Goal: Check status: Check status

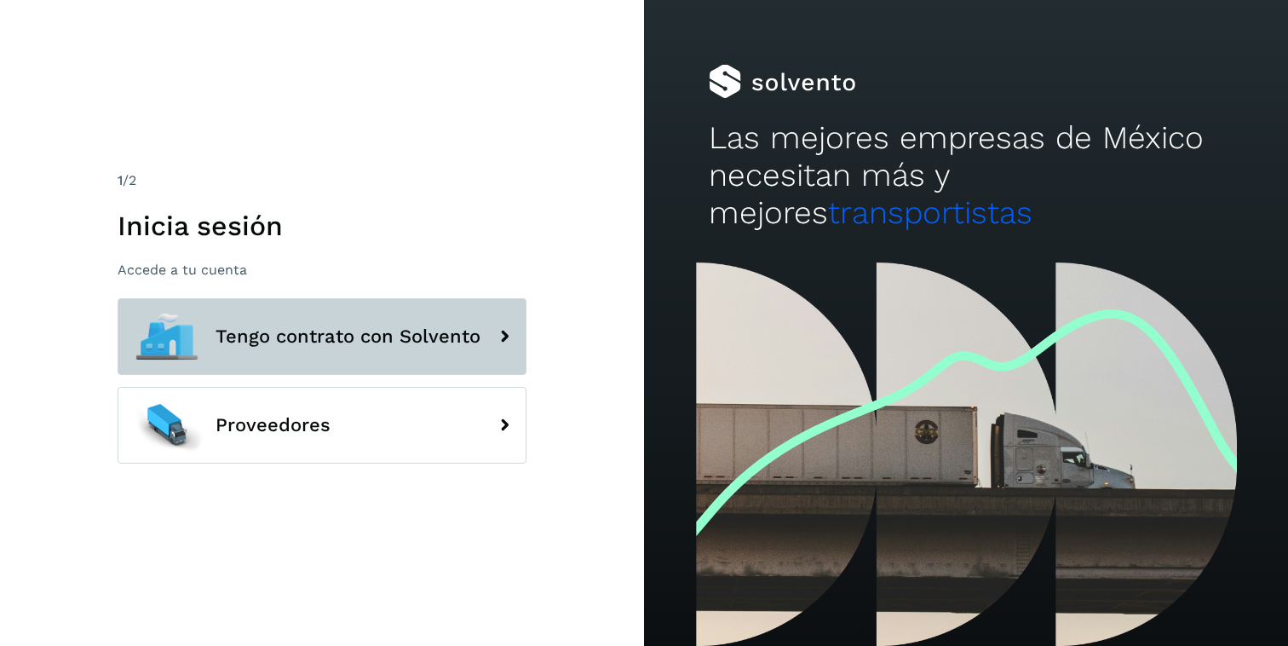
click at [209, 359] on button "Tengo contrato con Solvento" at bounding box center [322, 336] width 409 height 77
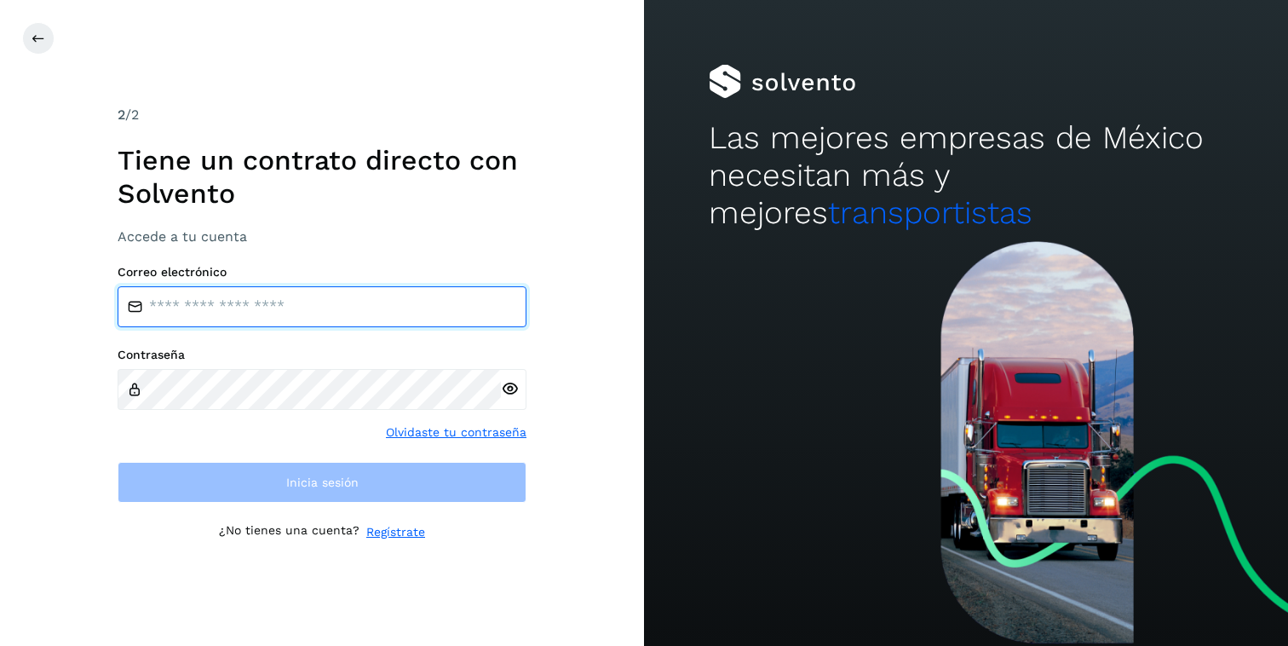
click at [263, 310] on input "email" at bounding box center [322, 306] width 409 height 41
type input "**********"
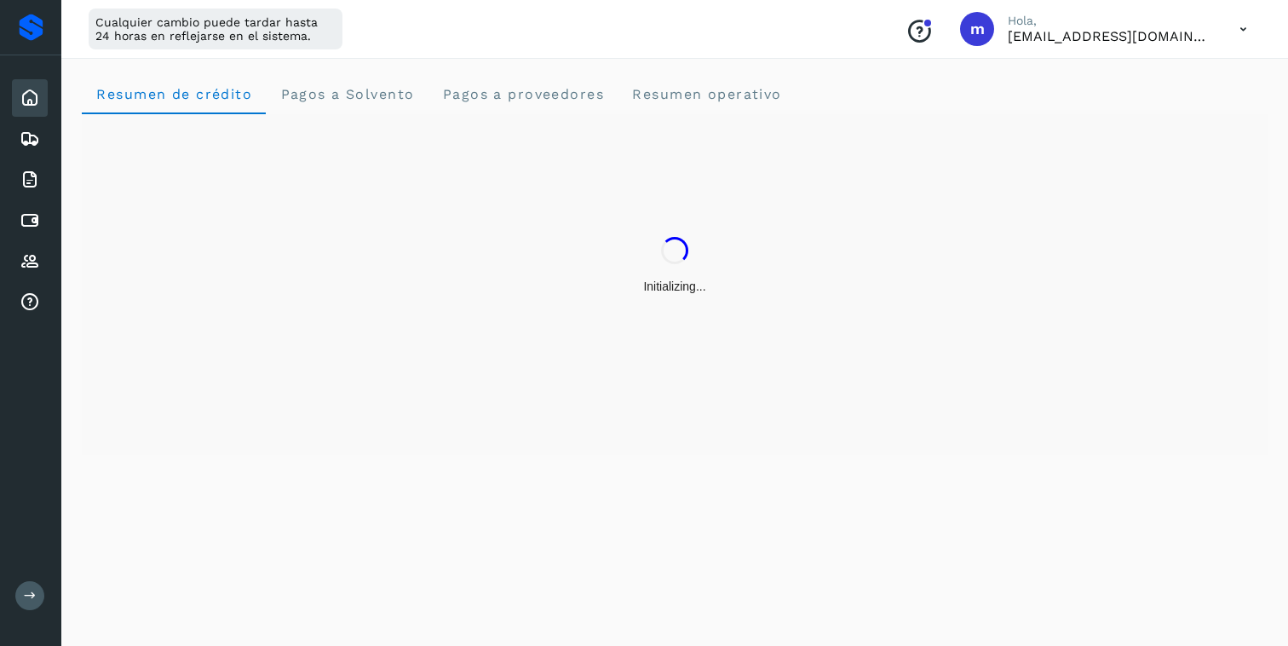
click at [36, 593] on button at bounding box center [29, 595] width 29 height 29
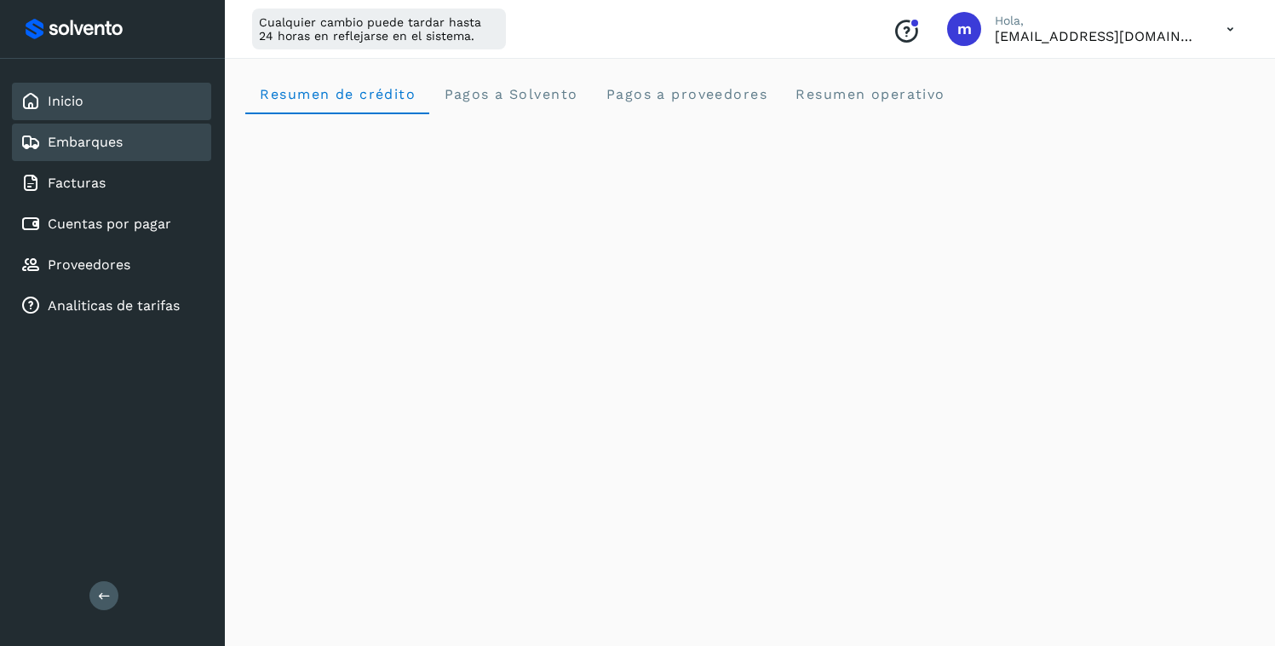
click at [98, 147] on link "Embarques" at bounding box center [85, 142] width 75 height 16
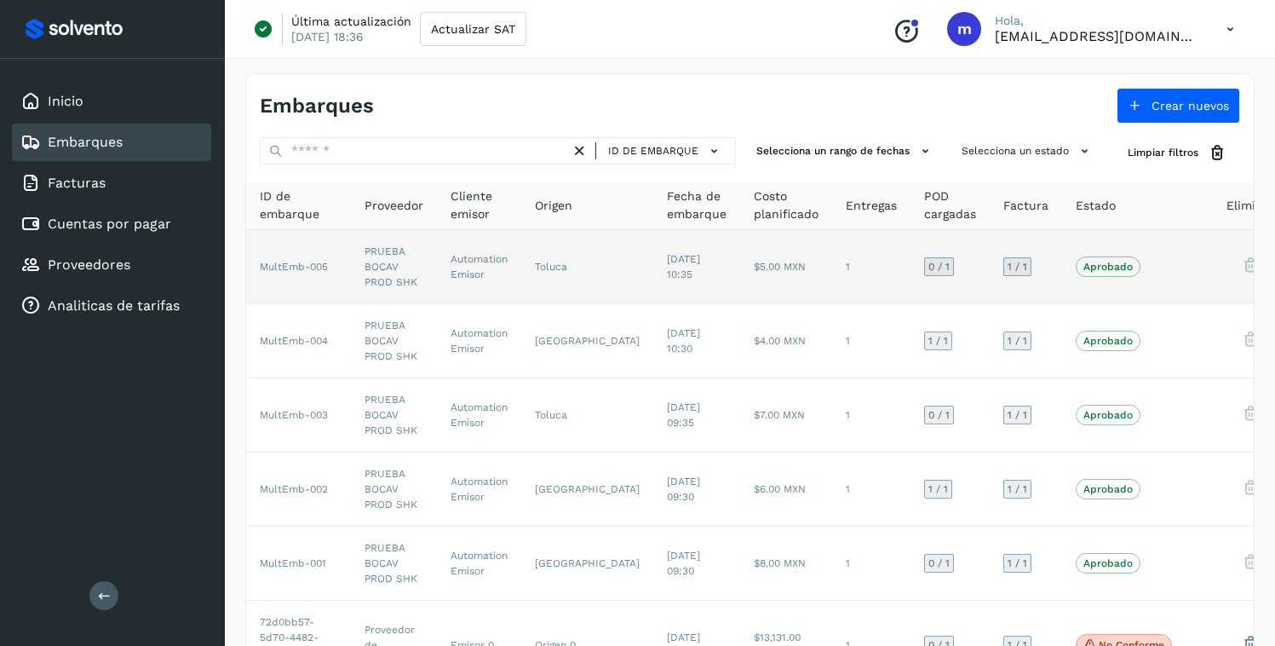
click at [490, 256] on td "Automation Emisor" at bounding box center [479, 267] width 84 height 74
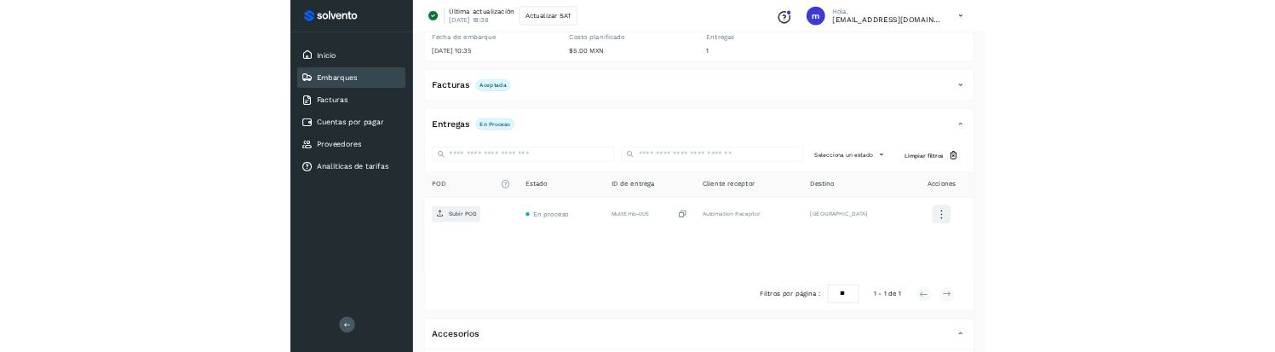
scroll to position [267, 0]
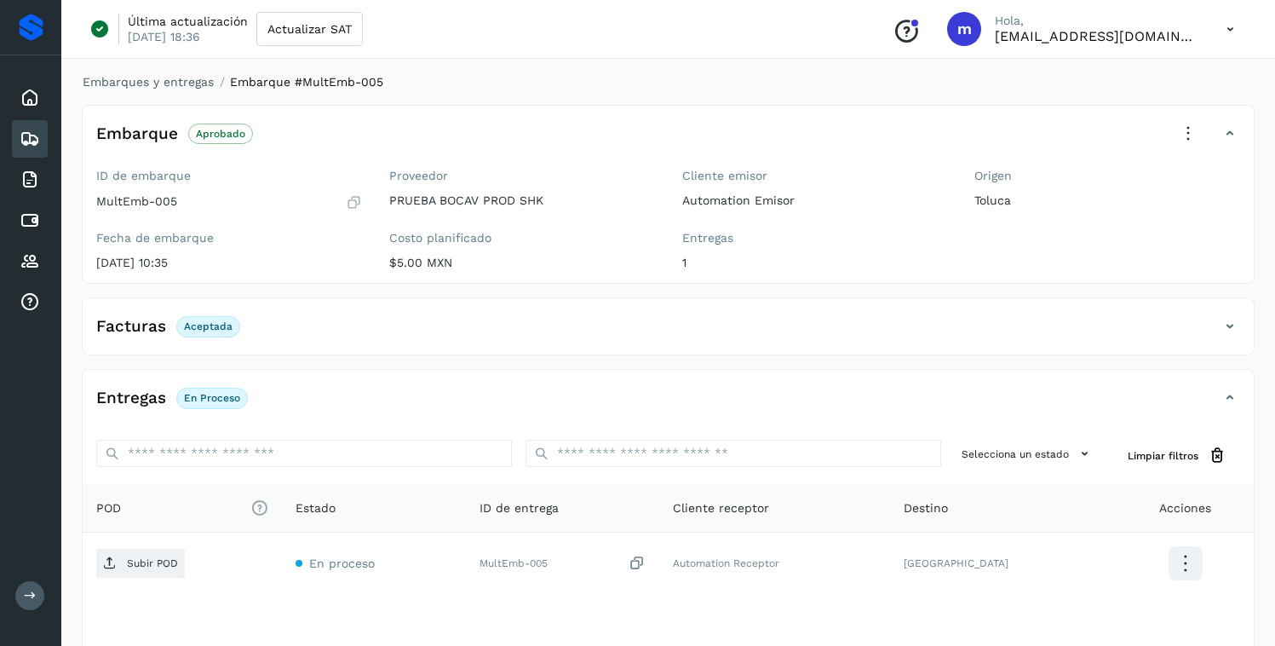
click at [20, 351] on button at bounding box center [29, 595] width 29 height 29
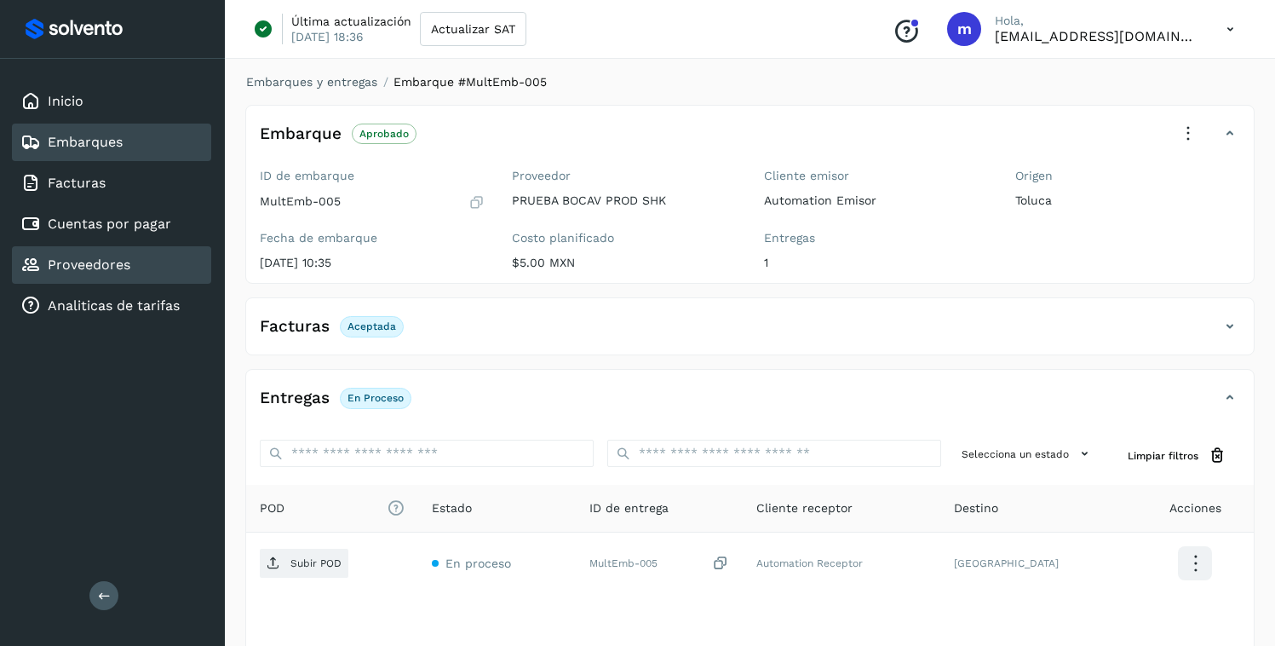
click at [77, 260] on link "Proveedores" at bounding box center [89, 264] width 83 height 16
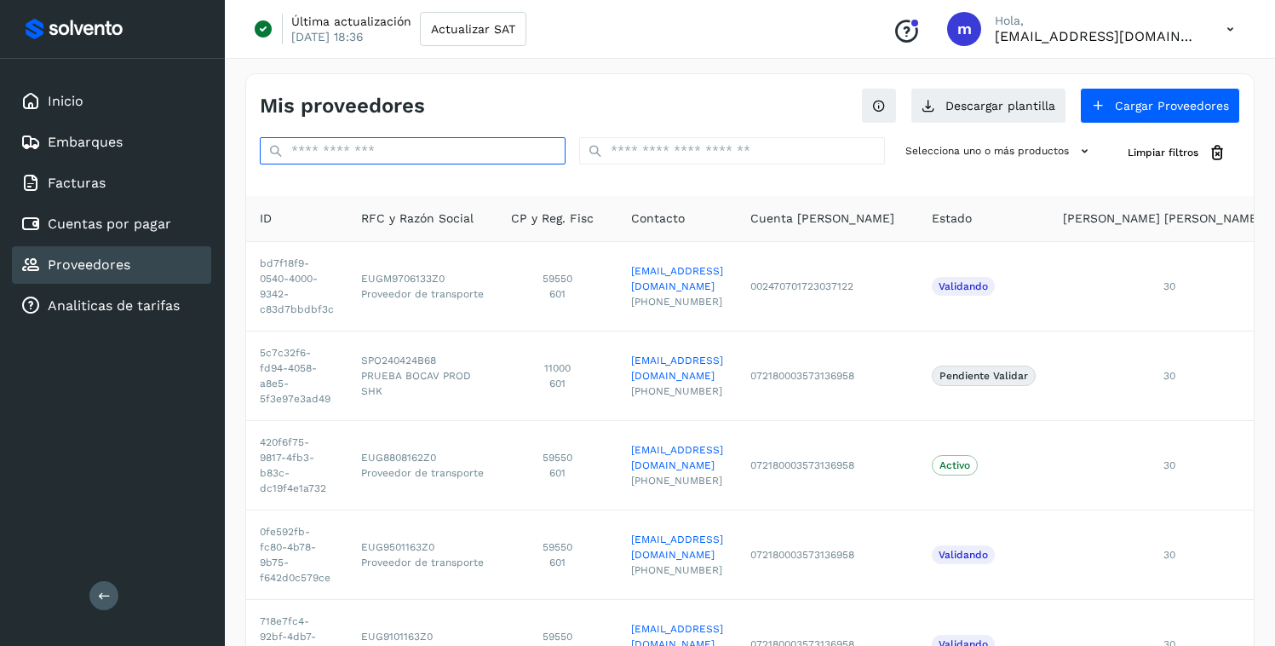
click at [376, 146] on input "text" at bounding box center [413, 150] width 306 height 27
paste input "**********"
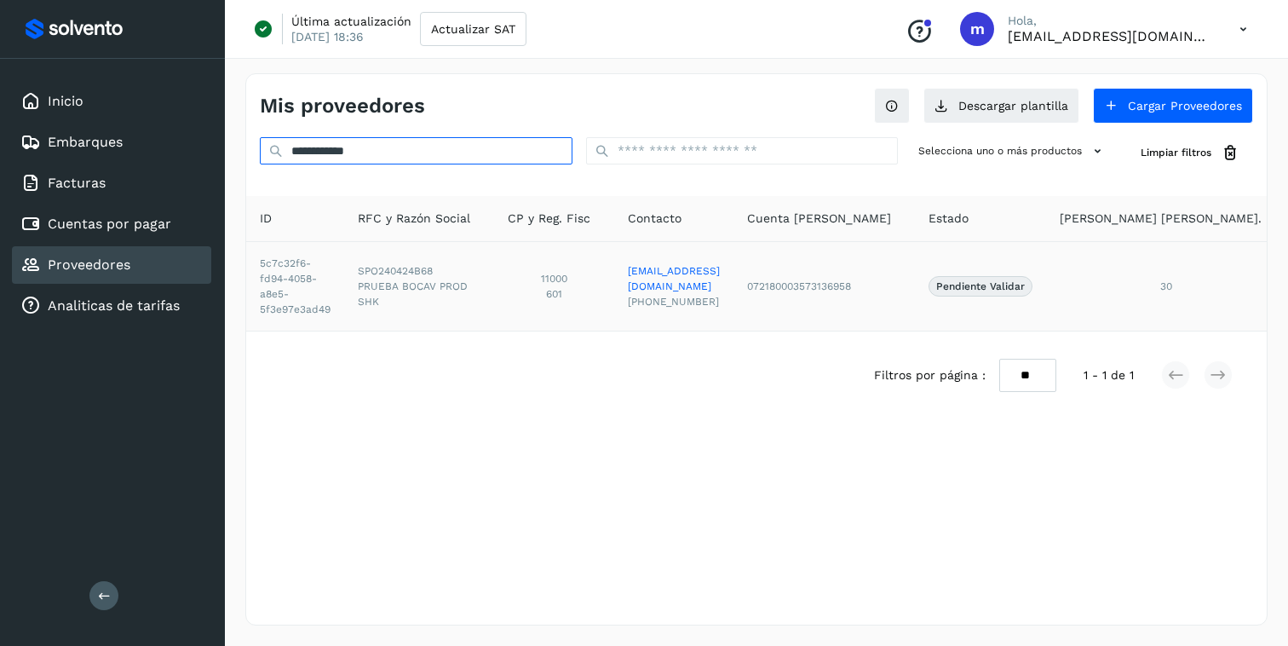
type input "**********"
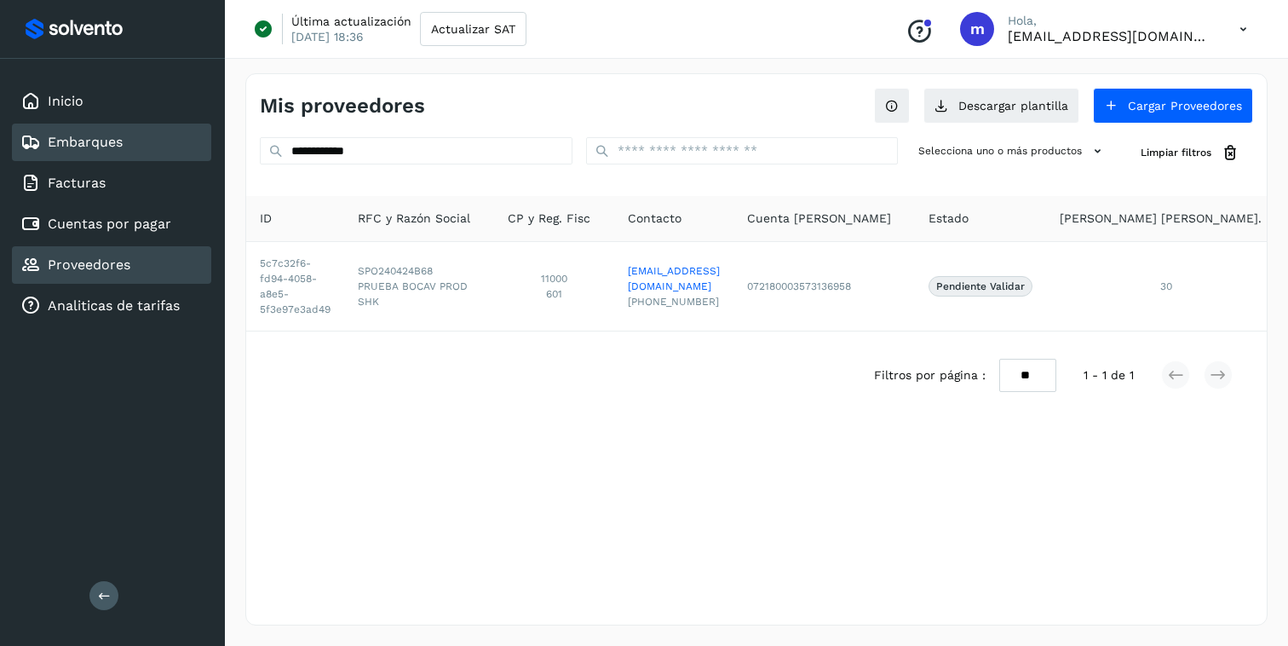
click at [66, 159] on div "Embarques" at bounding box center [111, 141] width 199 height 37
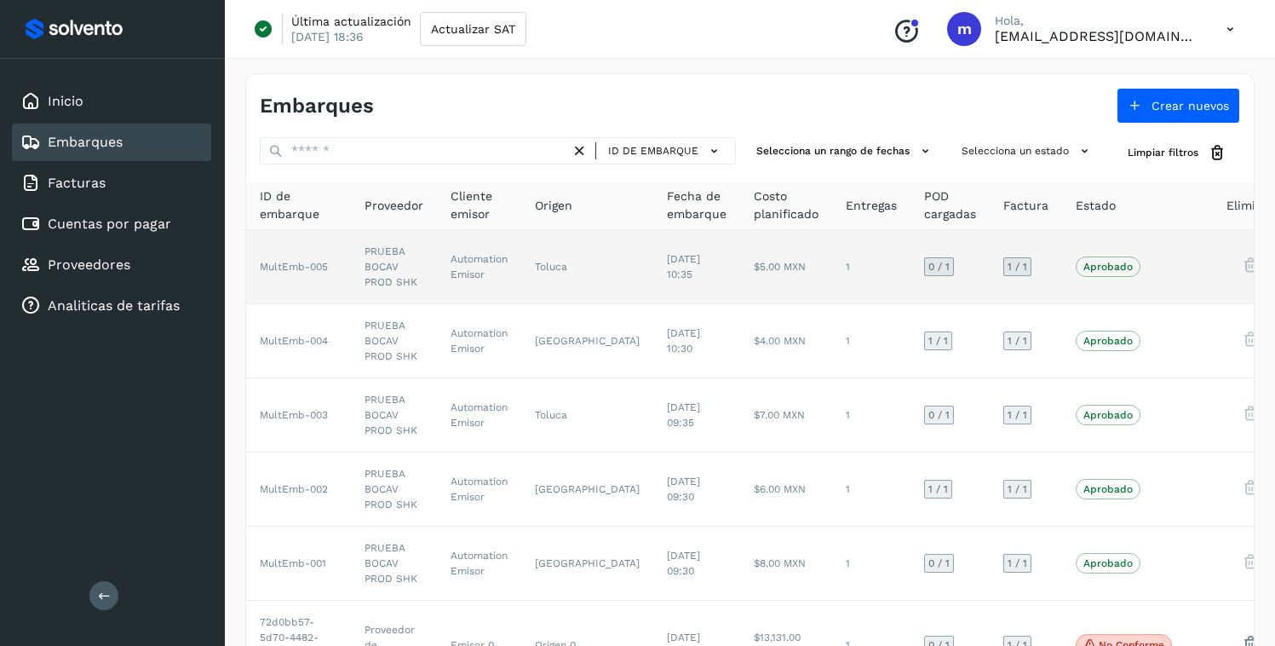
click at [535, 264] on td "Toluca" at bounding box center [587, 267] width 132 height 74
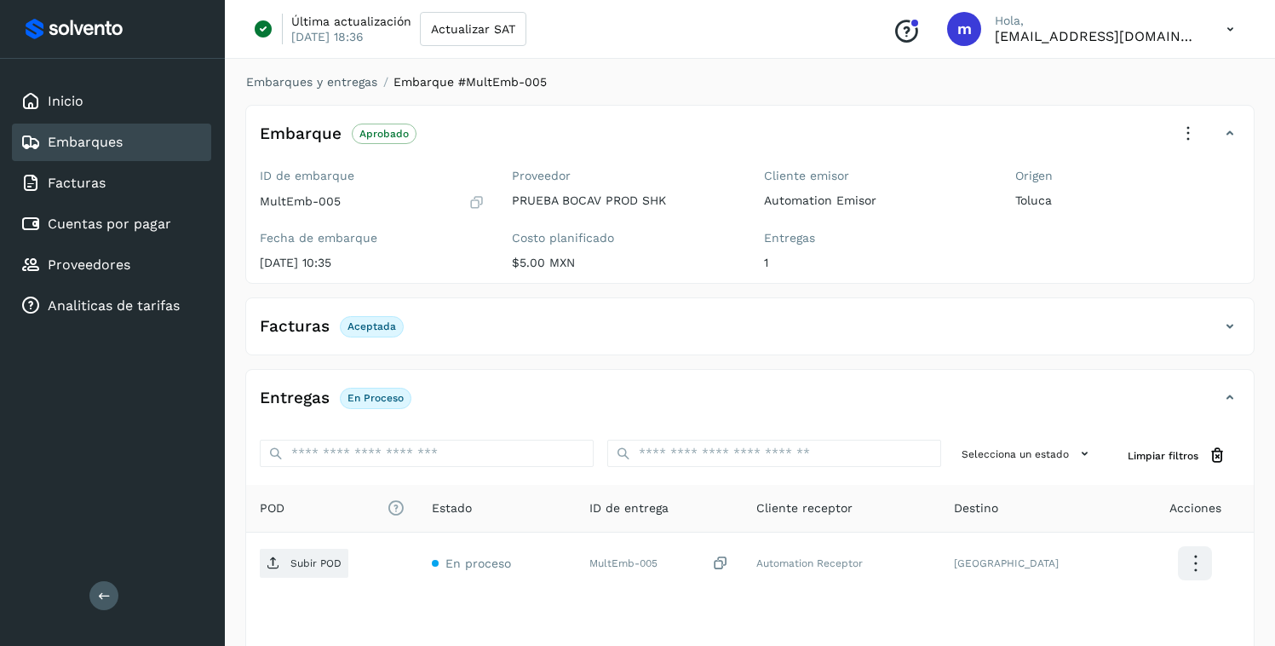
scroll to position [267, 0]
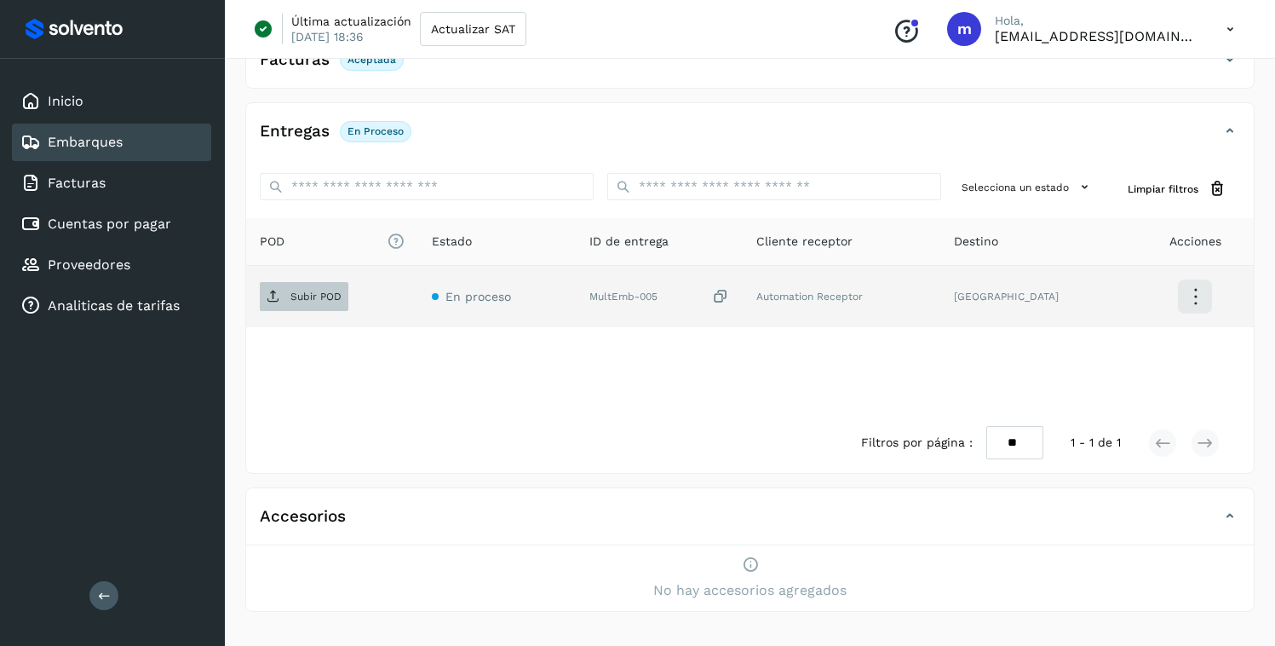
click at [307, 298] on p "Subir POD" at bounding box center [315, 296] width 51 height 12
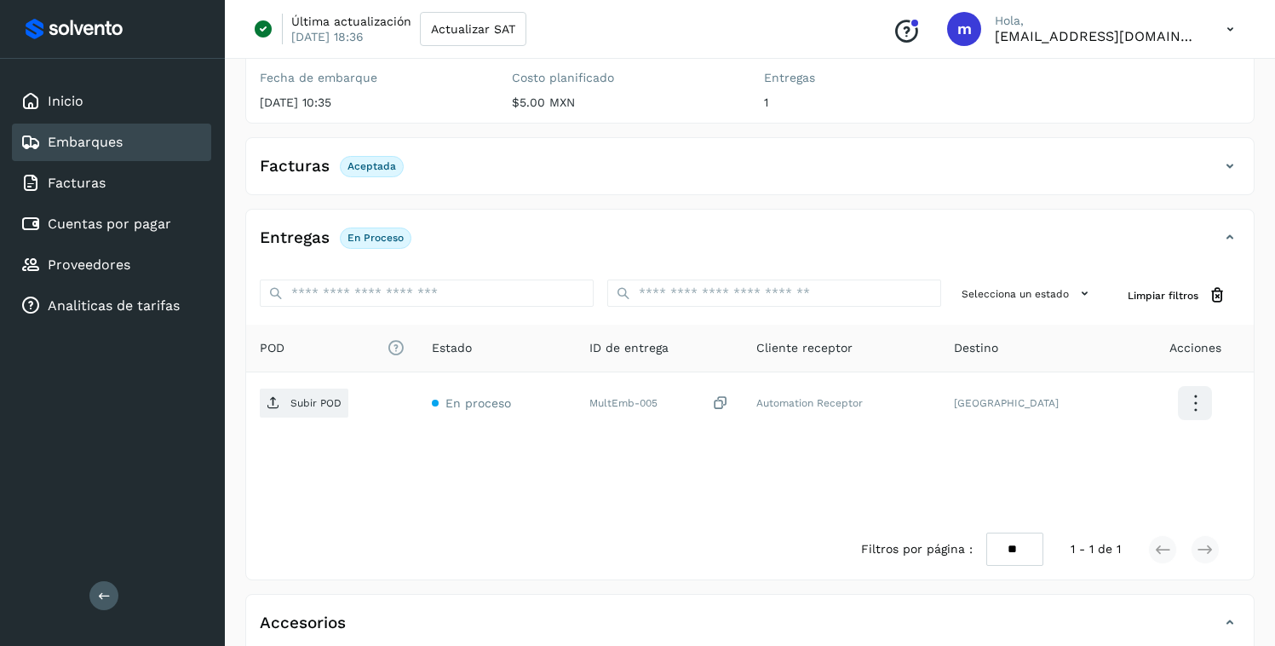
scroll to position [63, 0]
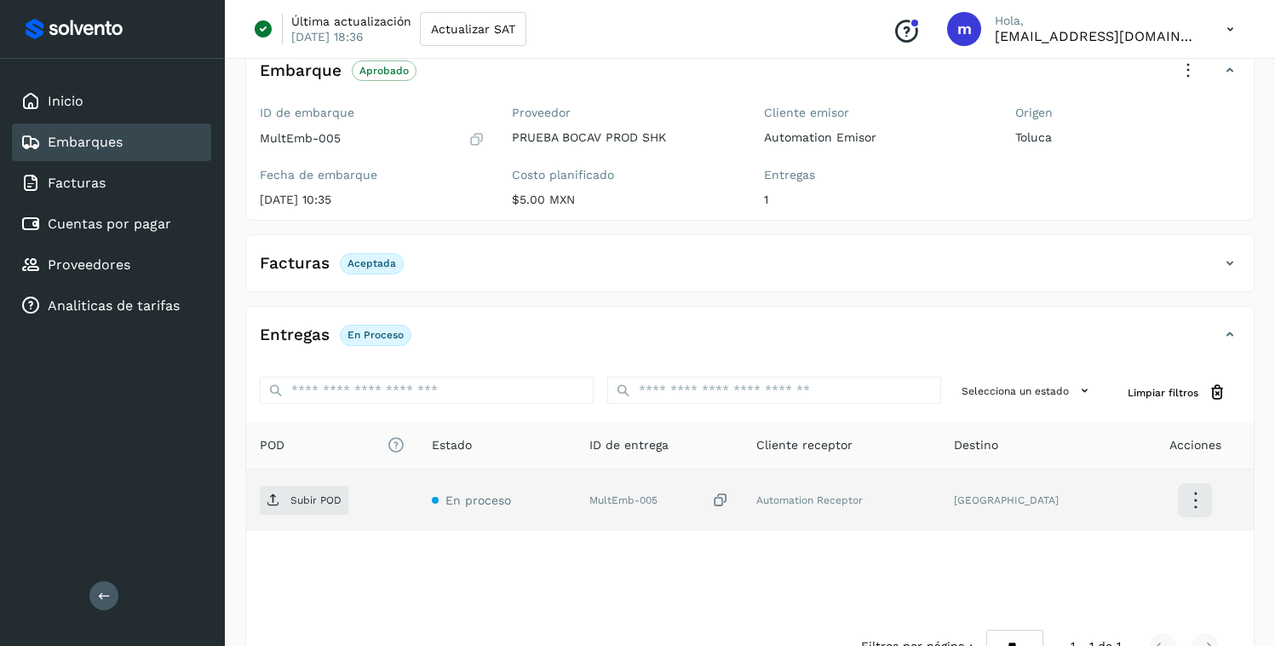
click at [1202, 351] on icon at bounding box center [1195, 500] width 40 height 40
click at [1185, 68] on div at bounding box center [637, 323] width 1275 height 646
click at [1191, 71] on icon at bounding box center [1187, 70] width 37 height 37
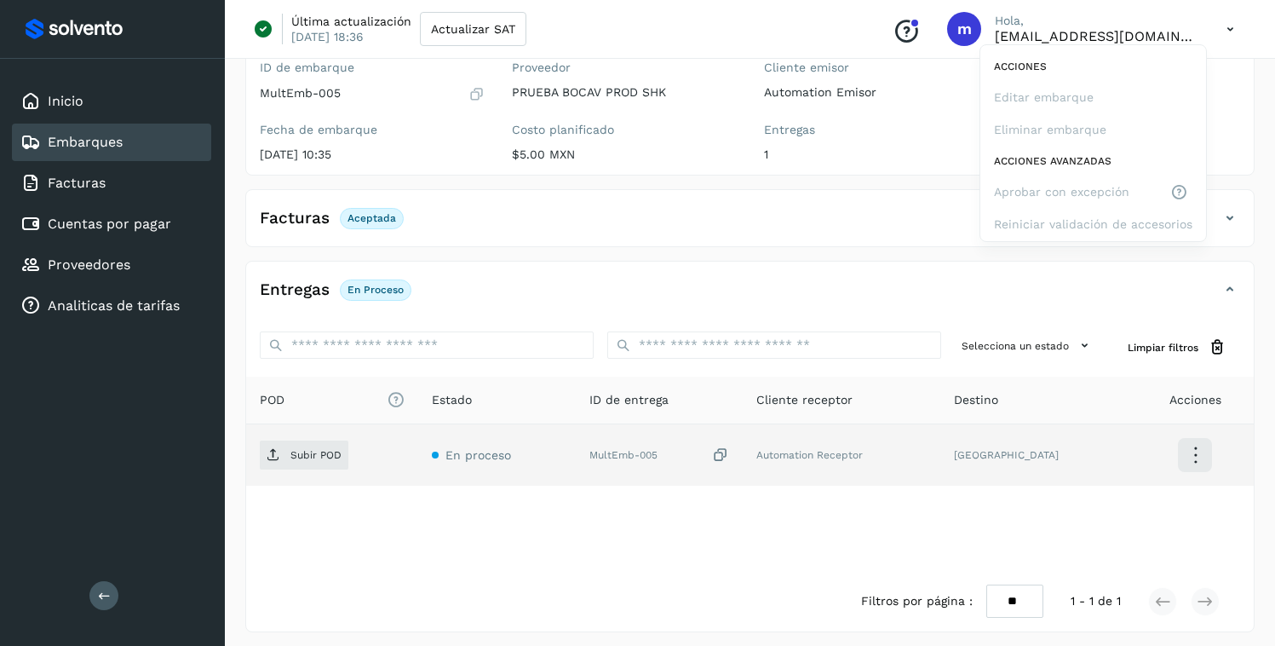
scroll to position [0, 0]
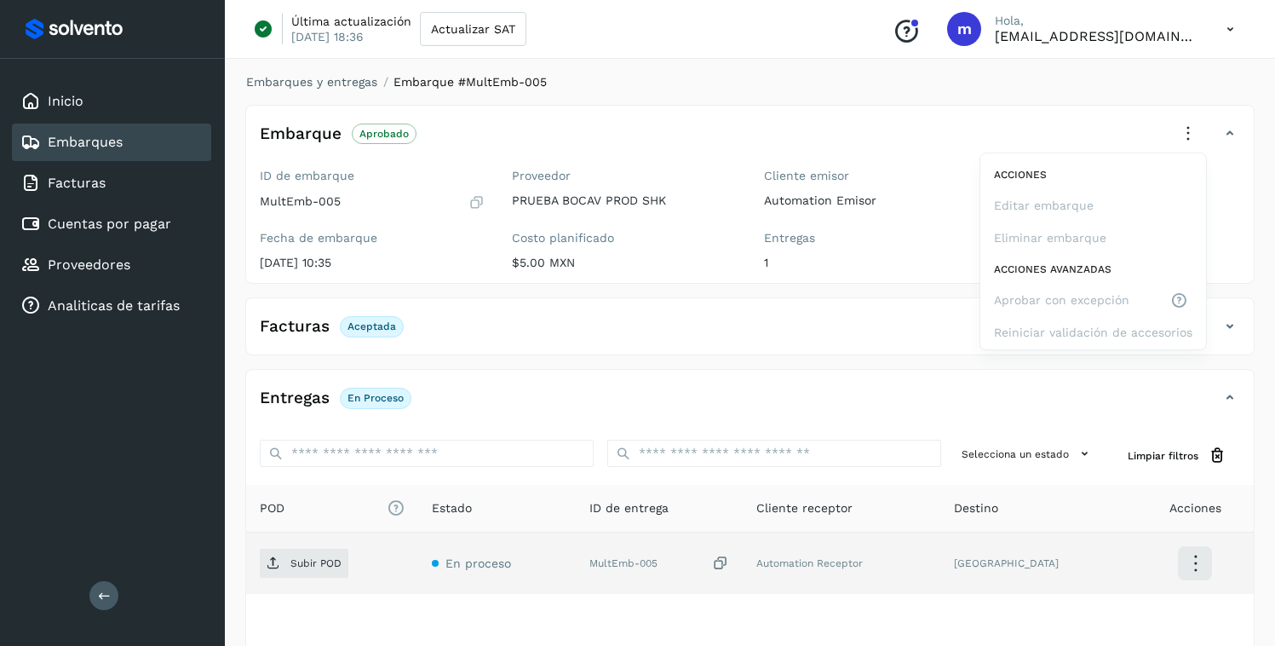
click at [756, 82] on div at bounding box center [637, 323] width 1275 height 646
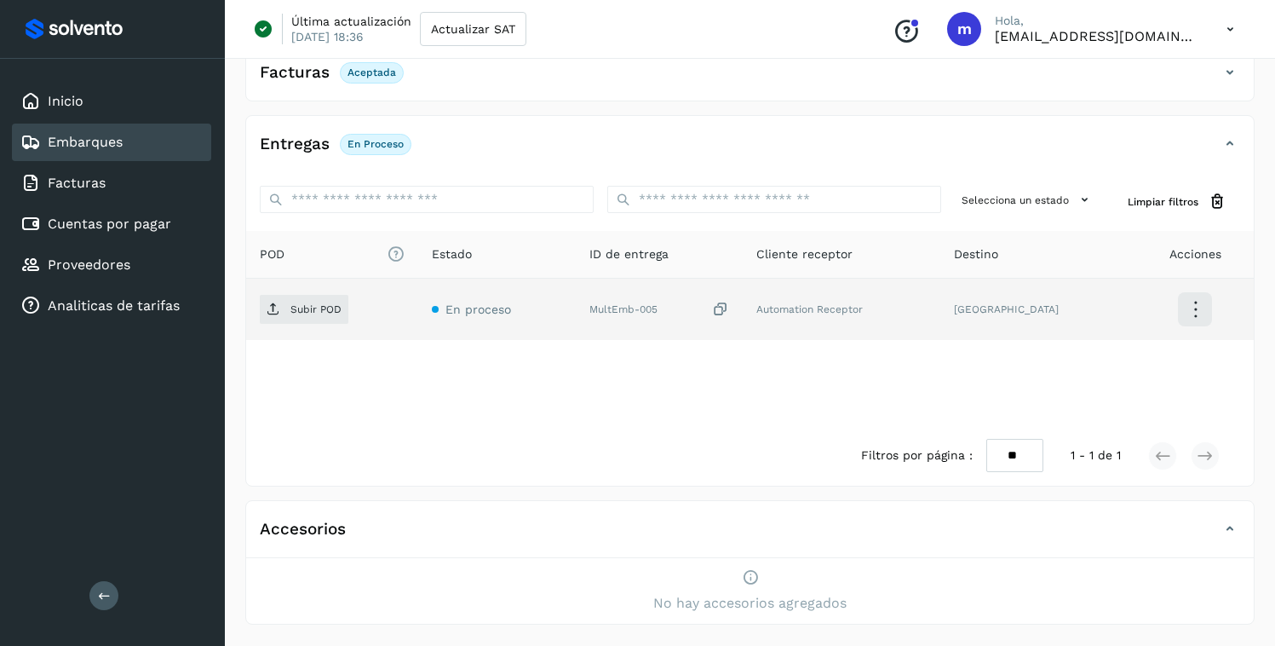
scroll to position [257, 0]
